Goal: Entertainment & Leisure: Consume media (video, audio)

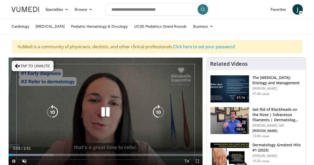
click at [19, 65] on icon "Video Player" at bounding box center [17, 66] width 5 height 5
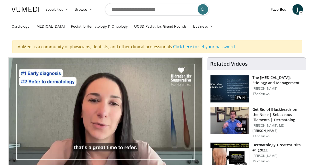
click at [180, 32] on ul "Cardiology [MEDICAL_DATA] Pediatric Hematology & Oncology UCSD Pediatrics Grand…" at bounding box center [157, 26] width 298 height 15
